Goal: Task Accomplishment & Management: Use online tool/utility

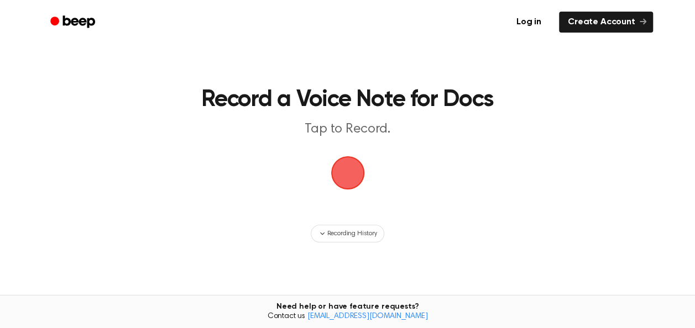
click at [351, 172] on span "button" at bounding box center [347, 173] width 31 height 31
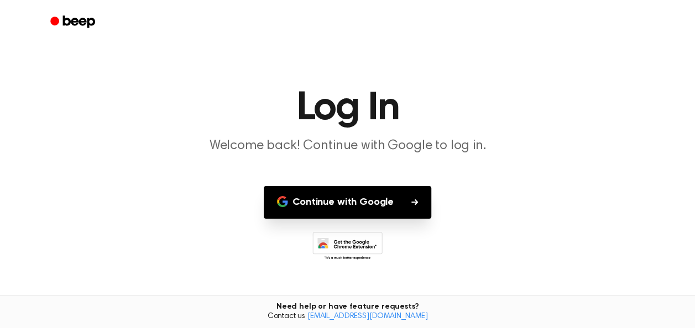
click at [364, 191] on button "Continue with Google" at bounding box center [348, 202] width 168 height 33
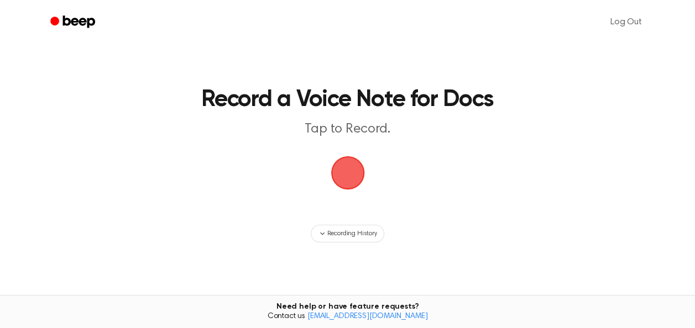
click at [352, 179] on span "button" at bounding box center [348, 173] width 36 height 36
click at [349, 237] on span "Recording History" at bounding box center [352, 234] width 50 height 10
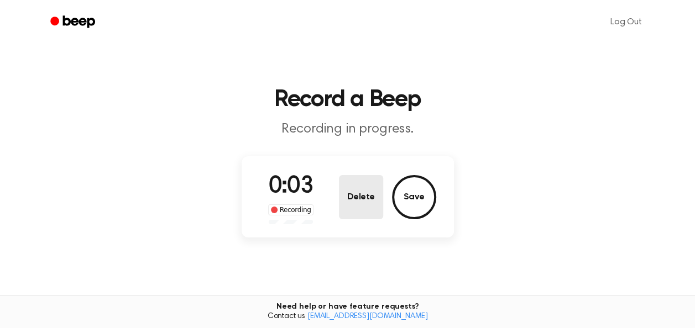
click at [352, 204] on button "Delete" at bounding box center [361, 197] width 44 height 44
